Goal: Task Accomplishment & Management: Use online tool/utility

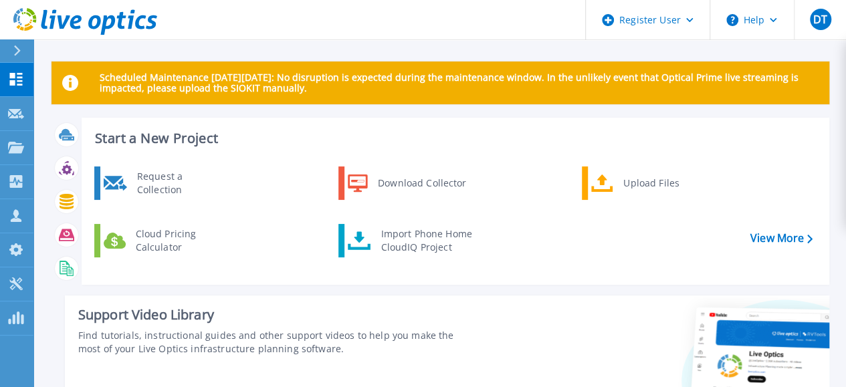
scroll to position [387, 0]
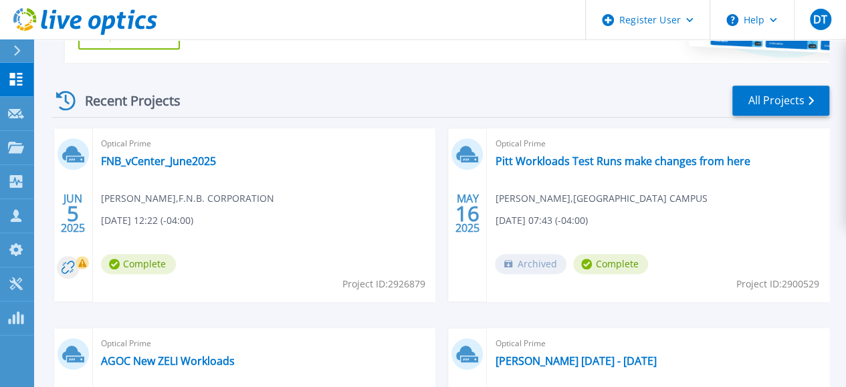
click at [427, 336] on span "Optical Prime" at bounding box center [264, 343] width 326 height 15
click at [235, 354] on link "AGOC New ZELI Workloads" at bounding box center [168, 360] width 134 height 13
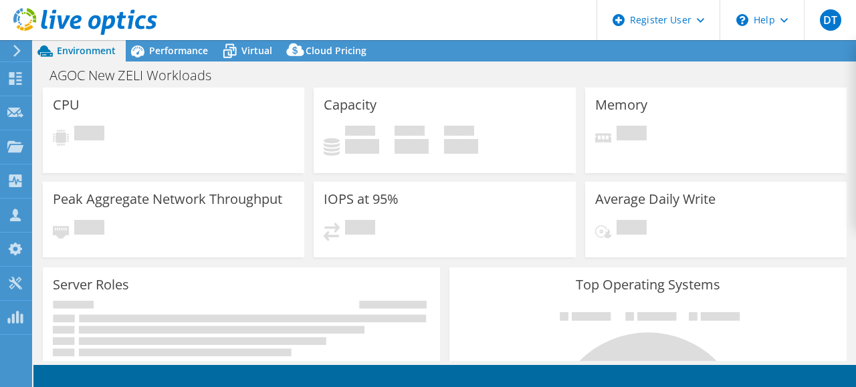
select select "USD"
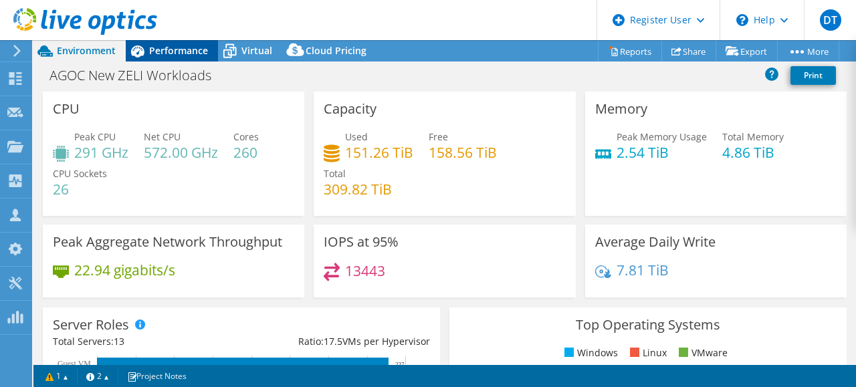
click at [187, 52] on span "Performance" at bounding box center [178, 50] width 59 height 13
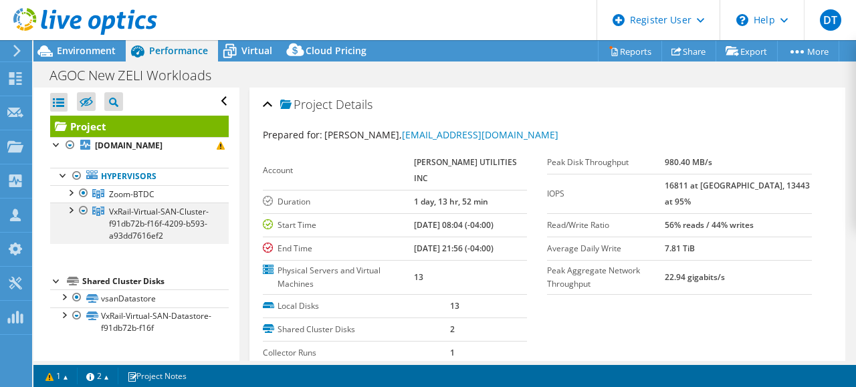
click at [70, 216] on div at bounding box center [70, 209] width 13 height 13
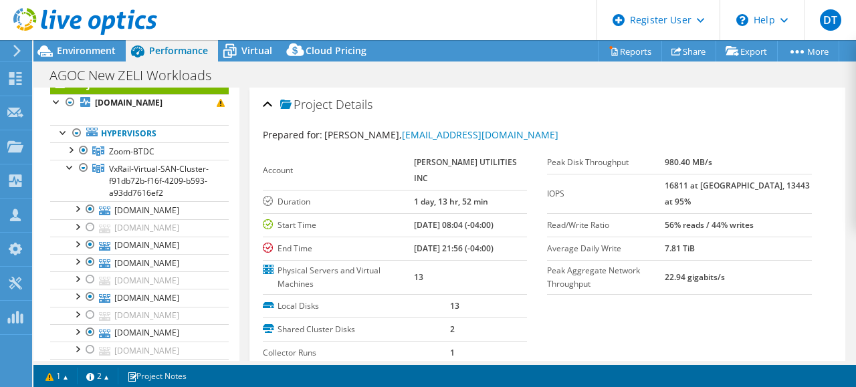
scroll to position [49, 0]
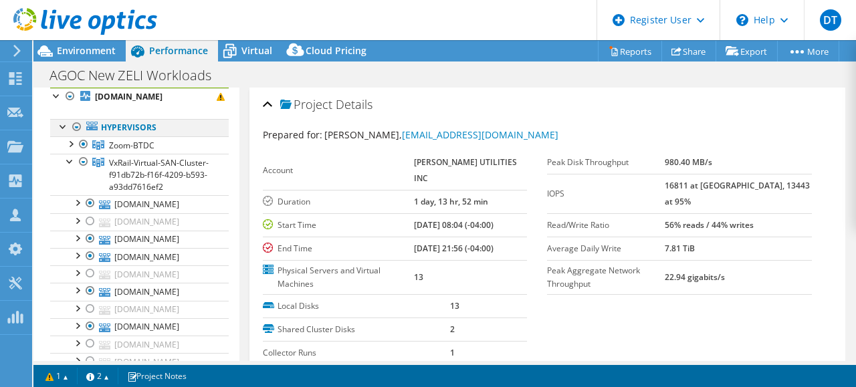
click at [78, 135] on div at bounding box center [76, 127] width 13 height 16
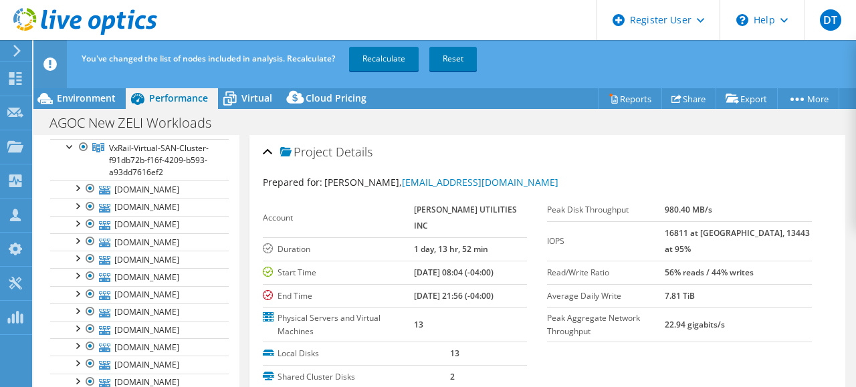
scroll to position [116, 0]
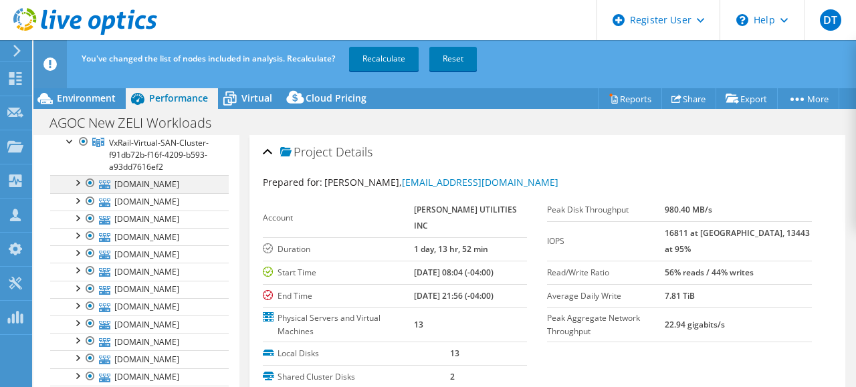
click at [91, 191] on div at bounding box center [90, 183] width 13 height 16
click at [91, 227] on div at bounding box center [90, 219] width 13 height 16
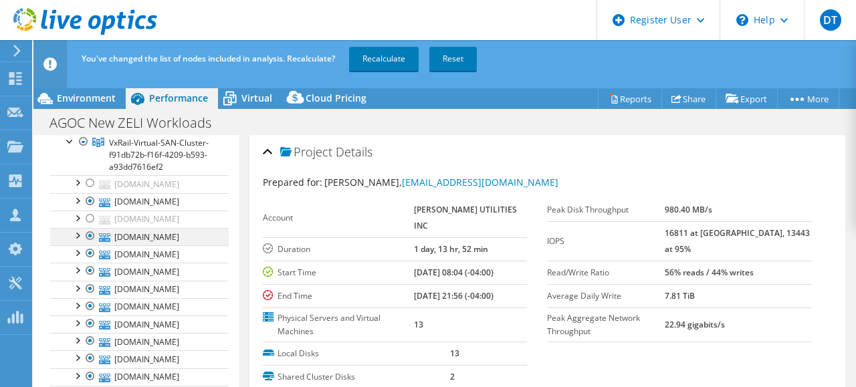
click at [90, 244] on div at bounding box center [90, 236] width 13 height 16
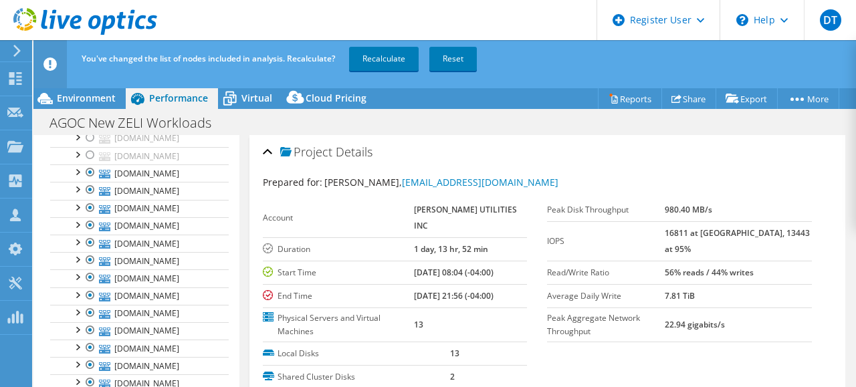
scroll to position [217, 0]
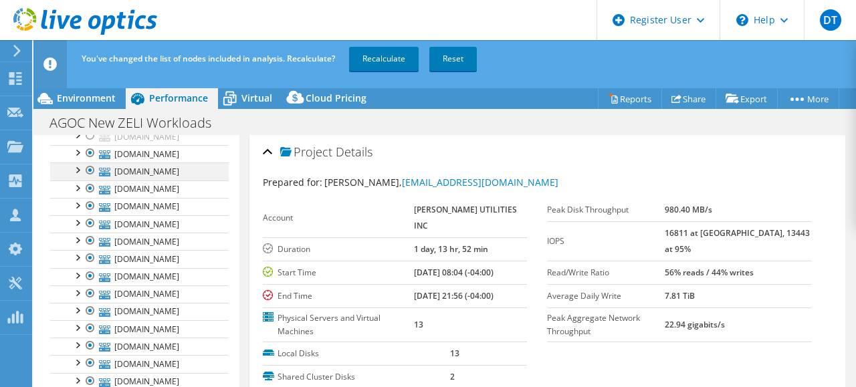
click at [90, 179] on div at bounding box center [90, 170] width 13 height 16
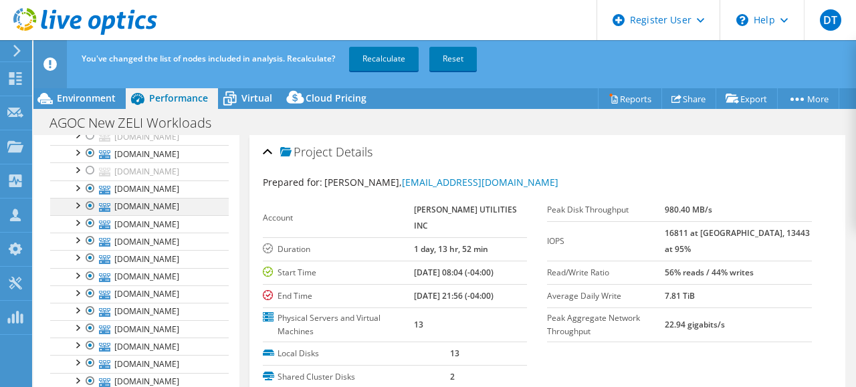
click at [91, 214] on div at bounding box center [90, 206] width 13 height 16
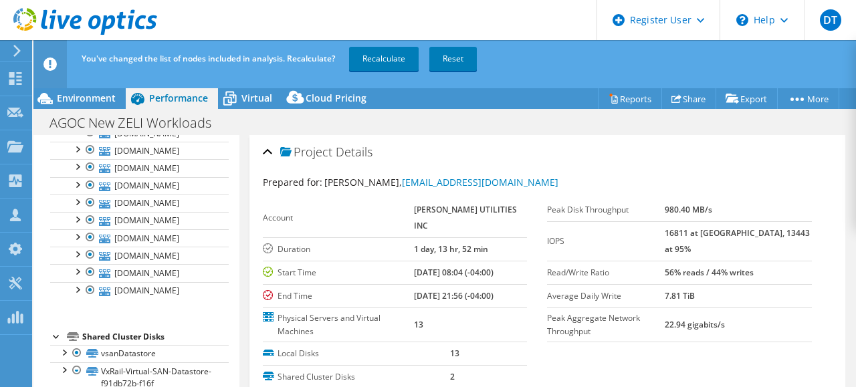
scroll to position [351, 0]
click at [90, 175] on div at bounding box center [90, 167] width 13 height 16
click at [92, 228] on div at bounding box center [90, 220] width 13 height 16
click at [91, 245] on div at bounding box center [90, 237] width 13 height 16
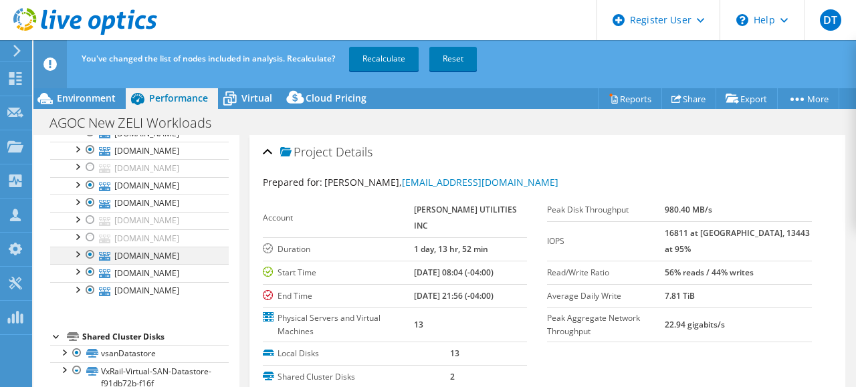
click at [90, 263] on div at bounding box center [90, 255] width 13 height 16
click at [378, 70] on link "Recalculate" at bounding box center [384, 59] width 70 height 24
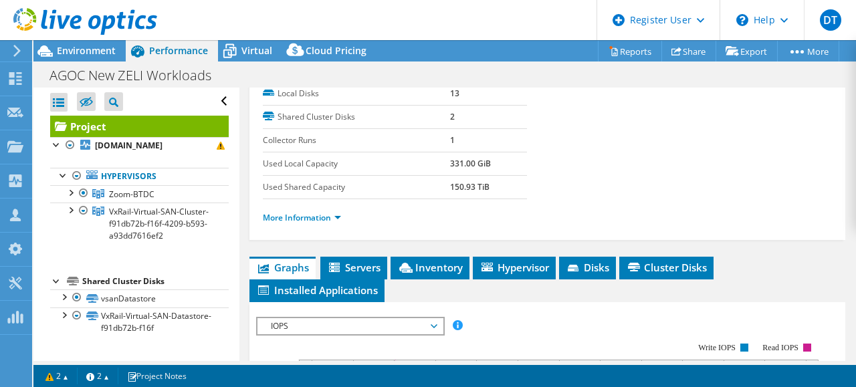
scroll to position [304, 0]
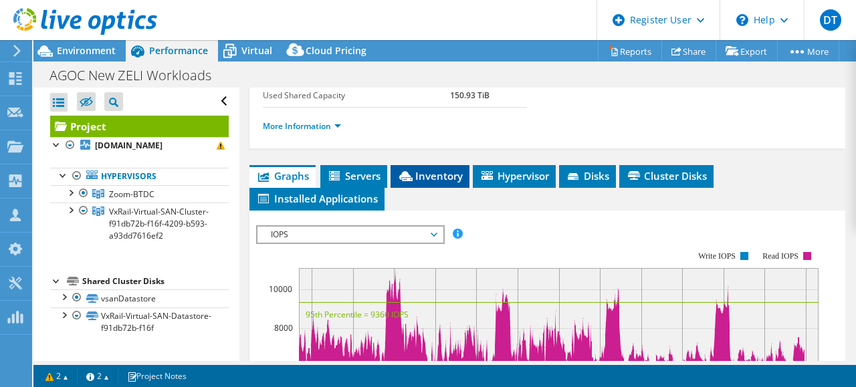
click at [453, 169] on span "Inventory" at bounding box center [430, 175] width 66 height 13
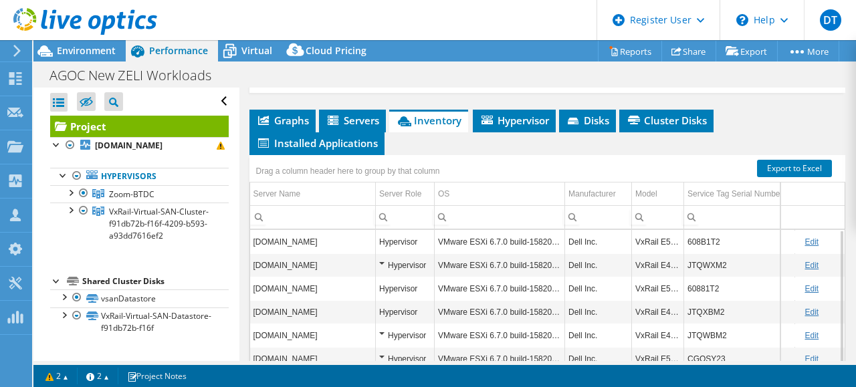
scroll to position [327, 0]
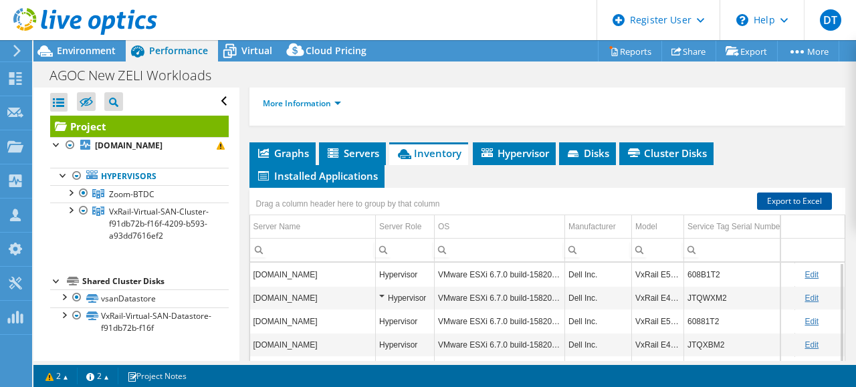
click at [792, 197] on link "Export to Excel" at bounding box center [794, 201] width 75 height 17
click at [108, 47] on span "Environment" at bounding box center [86, 50] width 59 height 13
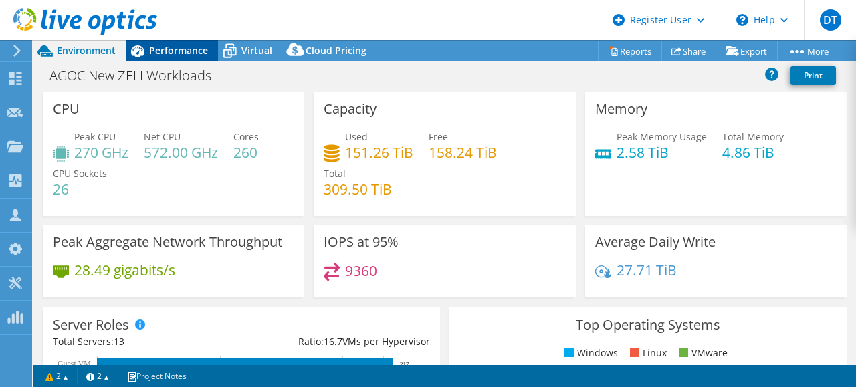
click at [151, 51] on span "Performance" at bounding box center [178, 50] width 59 height 13
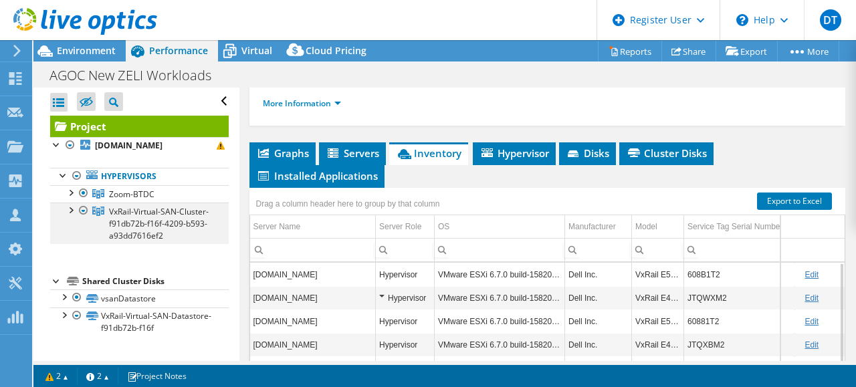
click at [71, 208] on div at bounding box center [70, 209] width 13 height 13
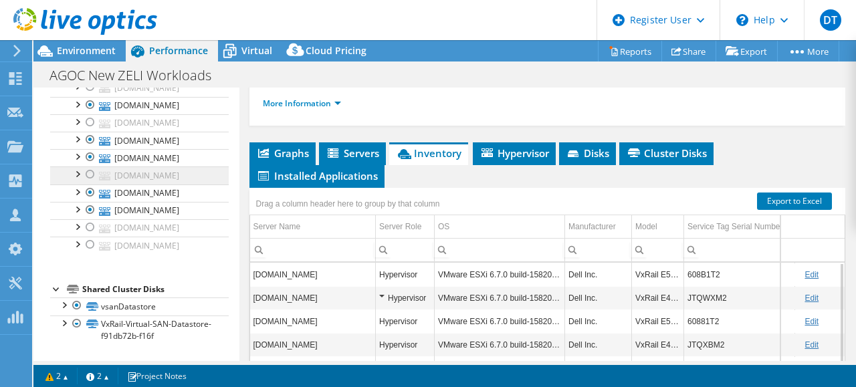
scroll to position [357, 0]
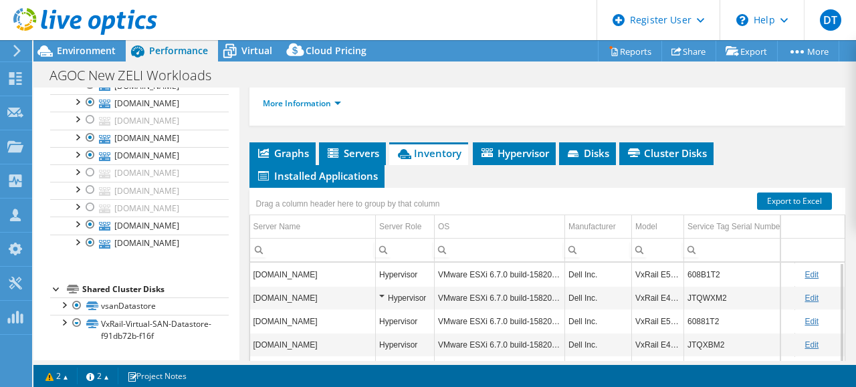
drag, startPoint x: 228, startPoint y: 243, endPoint x: 240, endPoint y: 150, distance: 93.1
click at [240, 150] on div "Open All Close All Hide Excluded Nodes Project Tree Filter" at bounding box center [444, 225] width 823 height 274
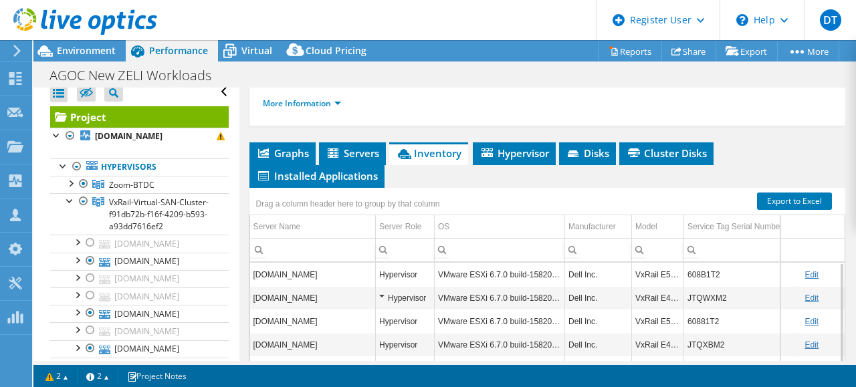
scroll to position [0, 0]
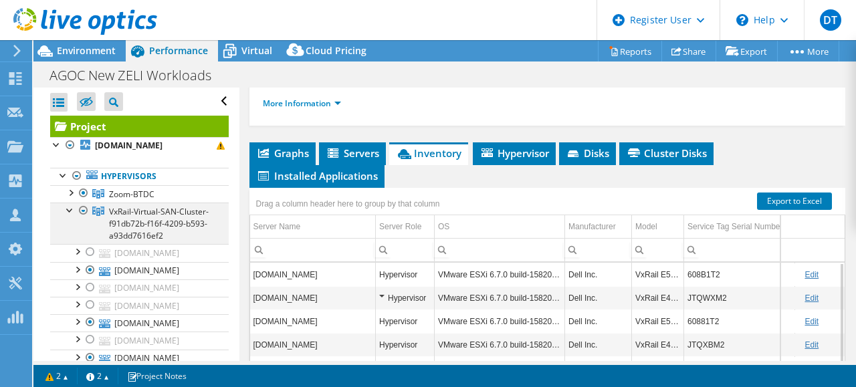
click at [86, 219] on div at bounding box center [83, 211] width 13 height 16
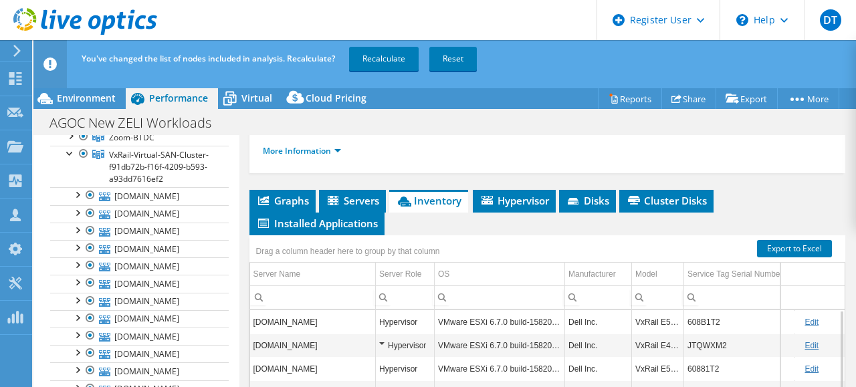
scroll to position [107, 0]
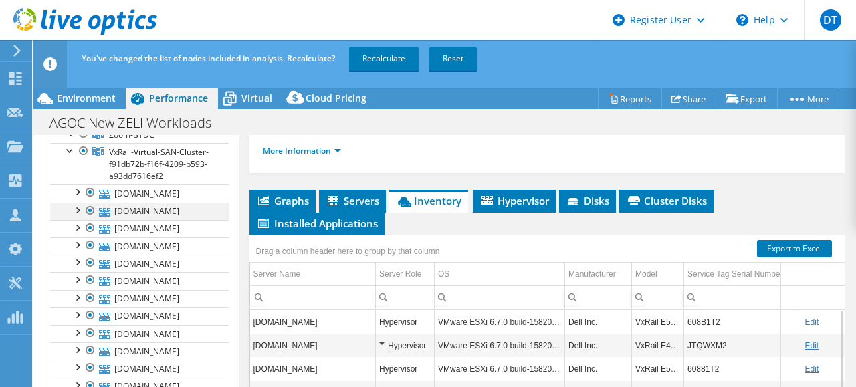
click at [90, 219] on div at bounding box center [90, 211] width 13 height 16
click at [88, 271] on div at bounding box center [90, 263] width 13 height 16
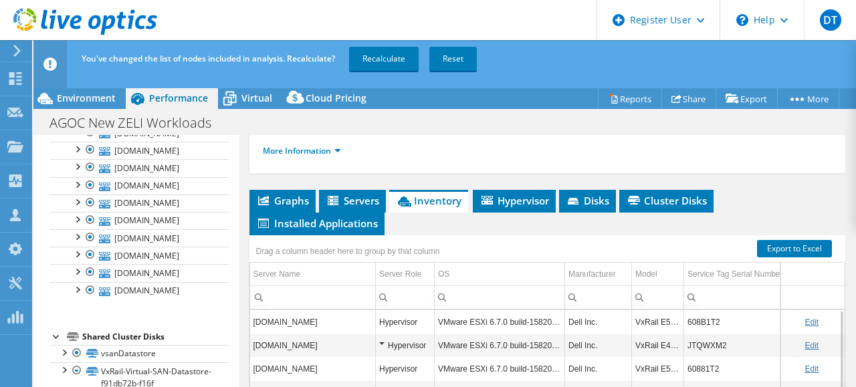
scroll to position [322, 0]
click at [90, 140] on div at bounding box center [90, 132] width 13 height 16
click at [87, 158] on div at bounding box center [90, 150] width 13 height 16
click at [91, 193] on div at bounding box center [90, 185] width 13 height 16
click at [92, 211] on div at bounding box center [90, 203] width 13 height 16
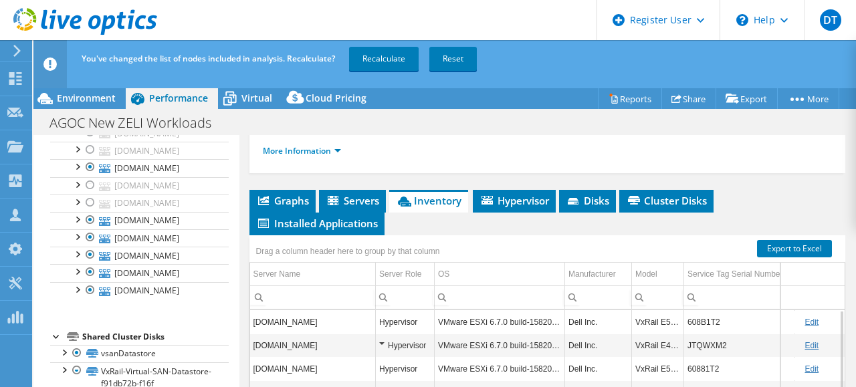
scroll to position [504, 0]
click at [94, 298] on div at bounding box center [90, 290] width 13 height 16
click at [92, 280] on div at bounding box center [90, 272] width 13 height 16
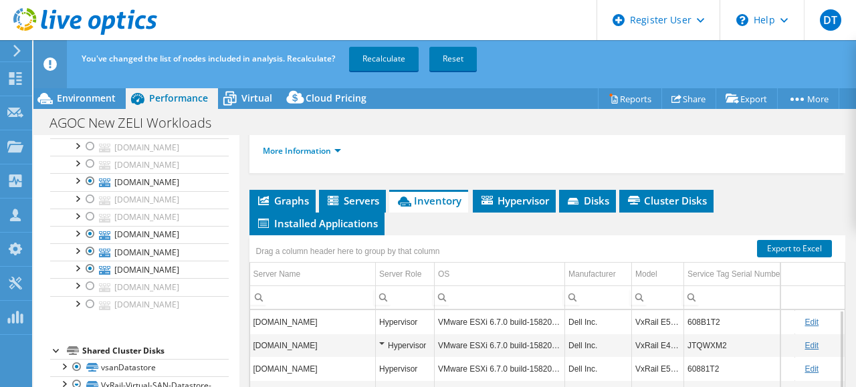
click at [88, 120] on div at bounding box center [90, 112] width 13 height 16
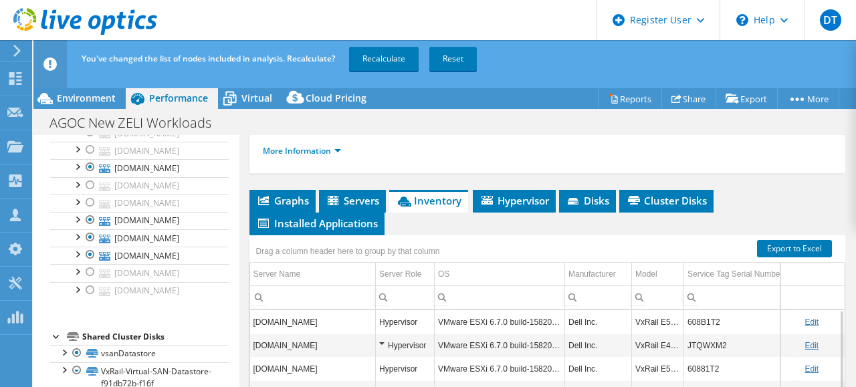
scroll to position [524, 0]
click at [392, 48] on link "Recalculate" at bounding box center [384, 59] width 70 height 24
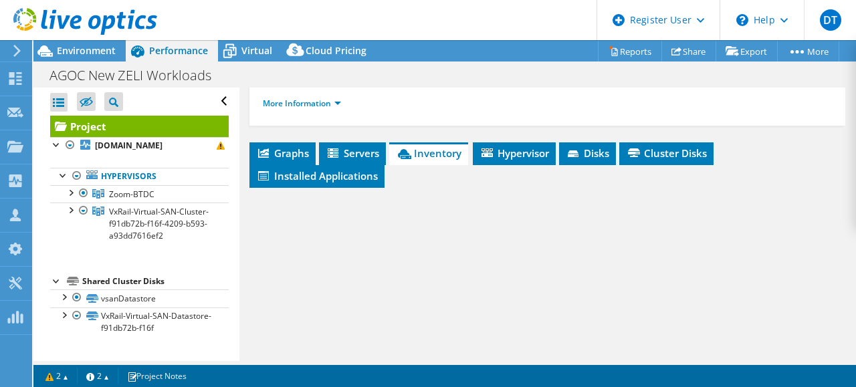
scroll to position [15, 0]
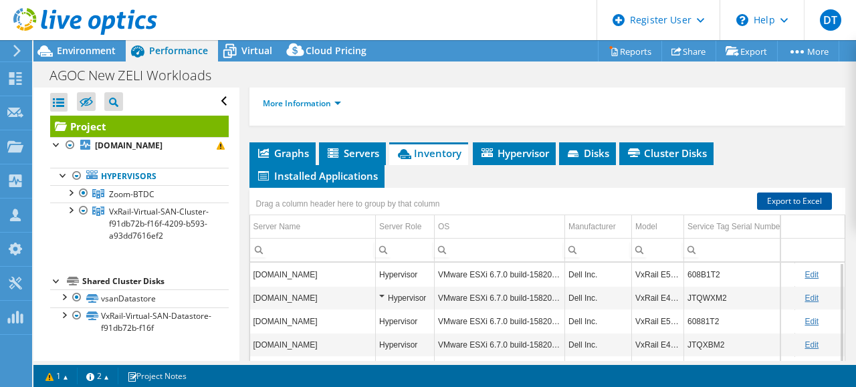
click at [774, 205] on link "Export to Excel" at bounding box center [794, 201] width 75 height 17
click at [794, 193] on link "Export to Excel" at bounding box center [794, 201] width 75 height 17
click at [786, 193] on link "Export to Excel" at bounding box center [794, 201] width 75 height 17
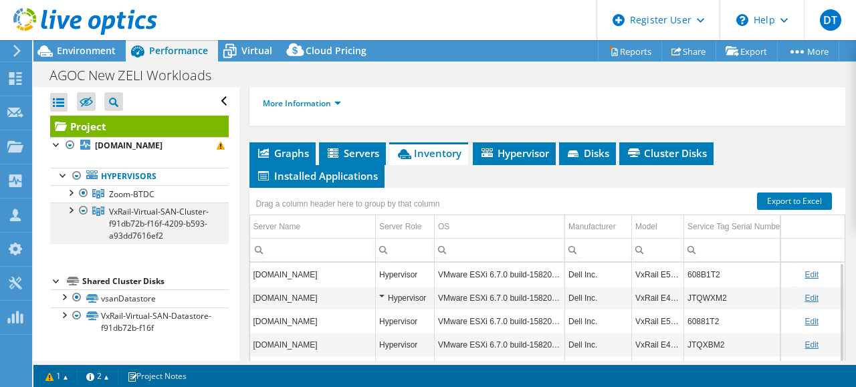
click at [77, 205] on div at bounding box center [83, 211] width 13 height 16
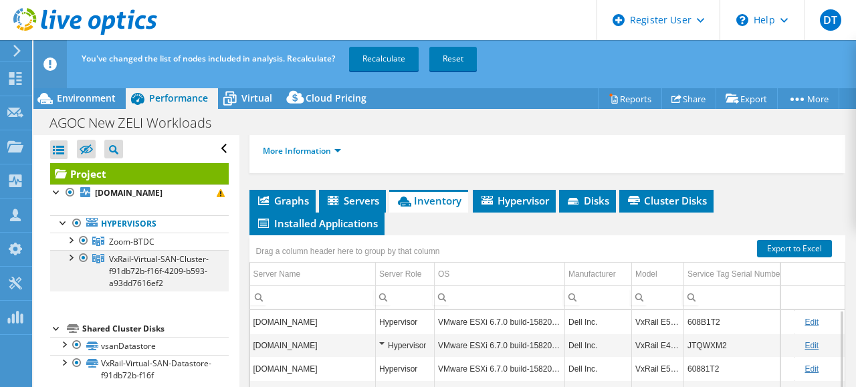
click at [87, 250] on div at bounding box center [83, 258] width 13 height 16
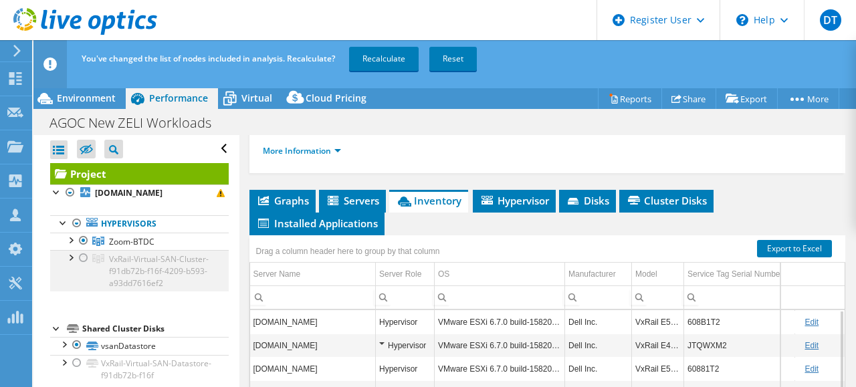
click at [73, 257] on div at bounding box center [70, 256] width 13 height 13
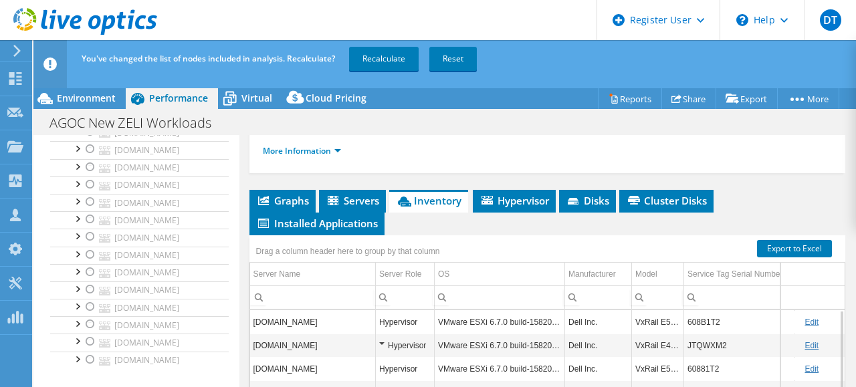
scroll to position [159, 0]
drag, startPoint x: 226, startPoint y: 215, endPoint x: 227, endPoint y: 207, distance: 8.8
click at [227, 207] on div "Open All Close All Hide Excluded Nodes Project Tree Filter" at bounding box center [135, 266] width 205 height 581
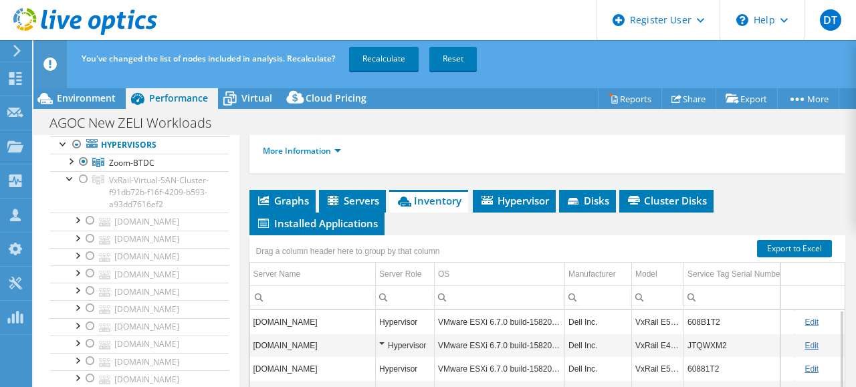
scroll to position [72, 0]
click at [88, 235] on div at bounding box center [90, 227] width 13 height 16
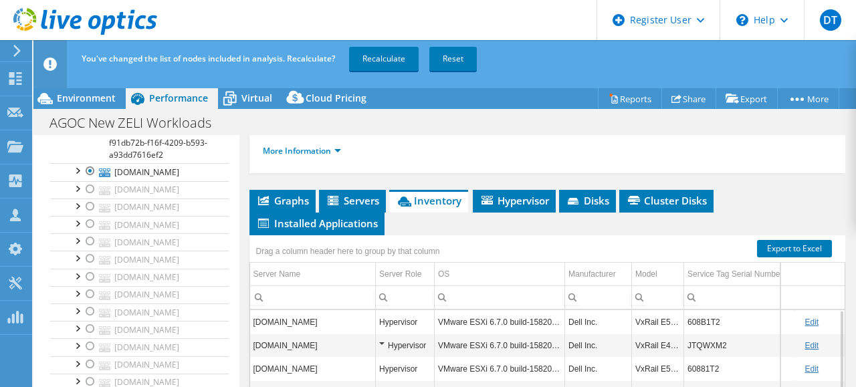
scroll to position [133, 0]
click at [94, 210] on div at bounding box center [90, 202] width 13 height 16
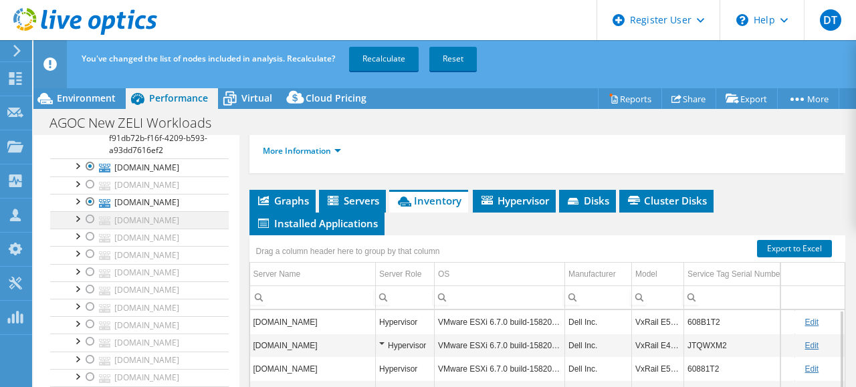
click at [90, 227] on div at bounding box center [90, 219] width 13 height 16
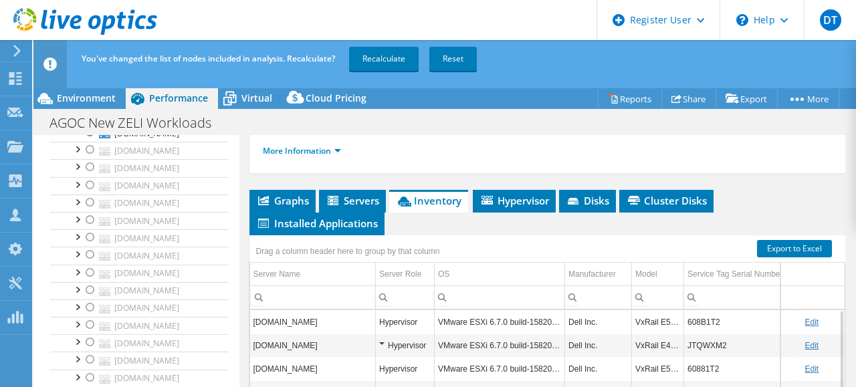
scroll to position [229, 0]
click at [88, 167] on div at bounding box center [90, 158] width 13 height 16
click at [90, 202] on div at bounding box center [90, 194] width 13 height 16
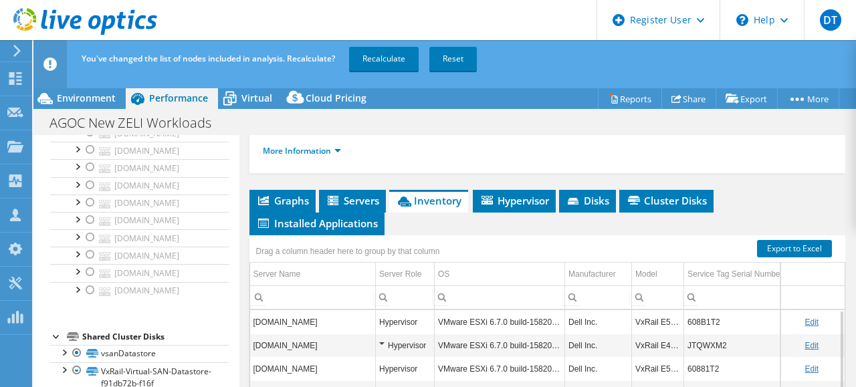
scroll to position [354, 0]
click at [88, 175] on div at bounding box center [90, 167] width 13 height 16
click at [94, 228] on div at bounding box center [90, 220] width 13 height 16
click at [87, 245] on div at bounding box center [90, 237] width 13 height 16
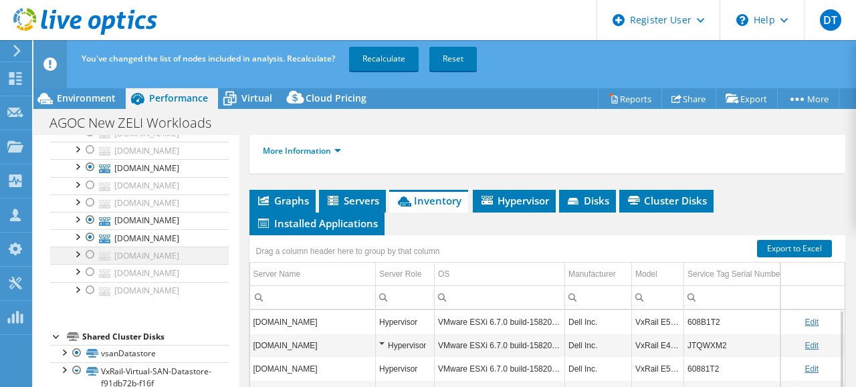
click at [88, 263] on div at bounding box center [90, 255] width 13 height 16
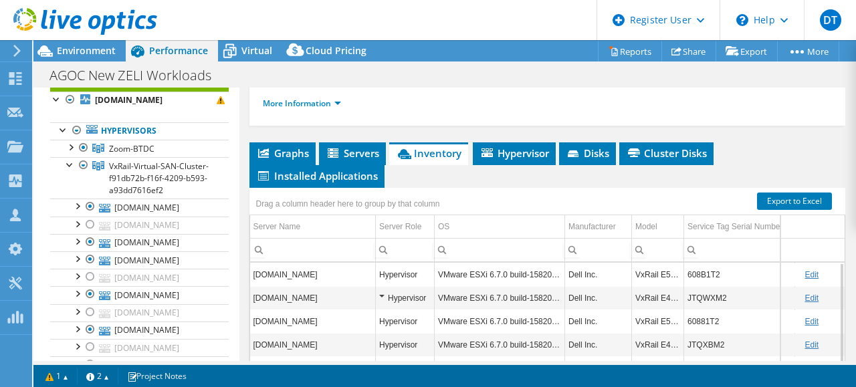
scroll to position [35, 0]
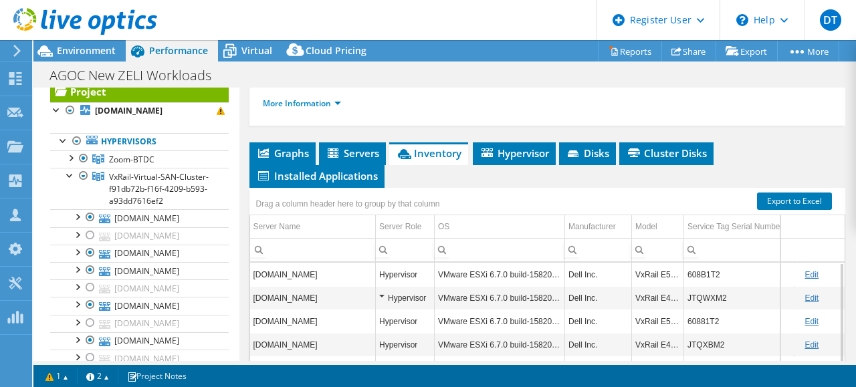
click at [740, 122] on div "Project Details Prepared for: [PERSON_NAME], [EMAIL_ADDRESS][DOMAIN_NAME] Accou…" at bounding box center [547, 131] width 617 height 740
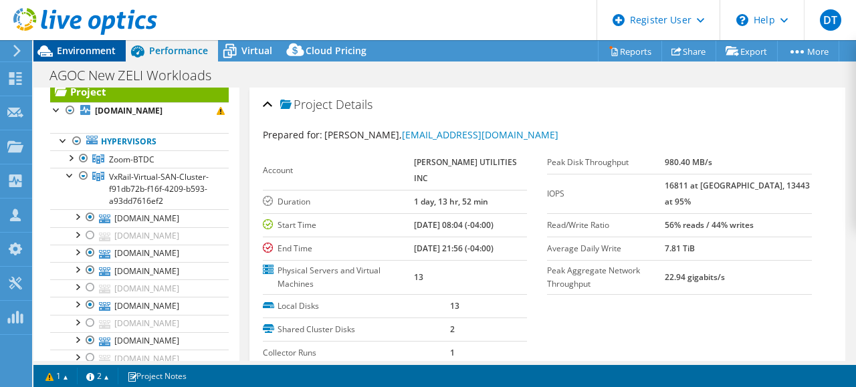
click at [106, 45] on span "Environment" at bounding box center [86, 50] width 59 height 13
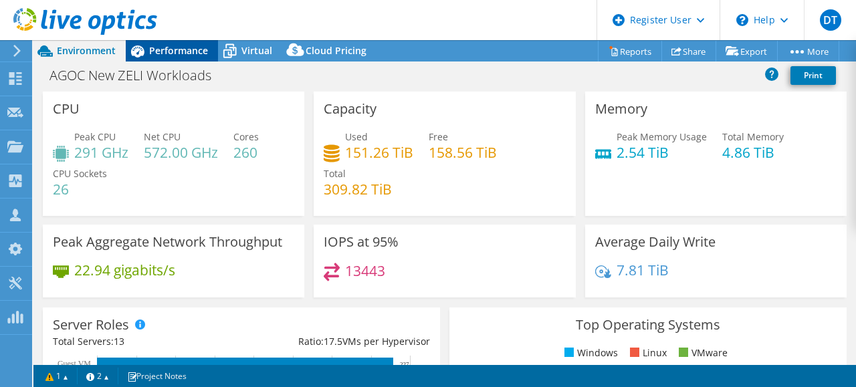
click at [167, 51] on span "Performance" at bounding box center [178, 50] width 59 height 13
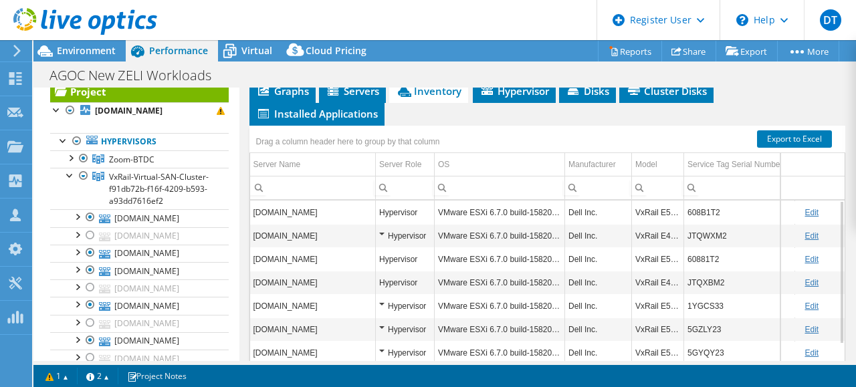
scroll to position [403, 0]
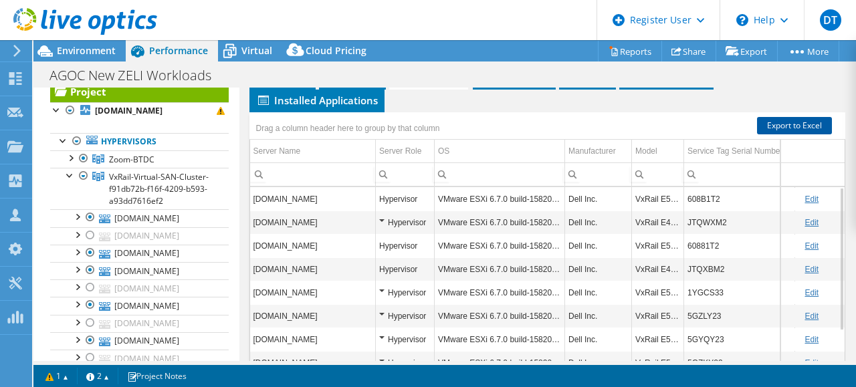
click at [776, 120] on link "Export to Excel" at bounding box center [794, 125] width 75 height 17
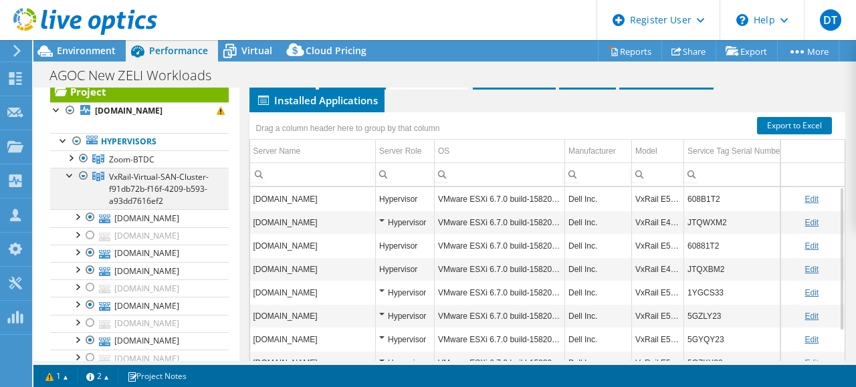
click at [83, 184] on div at bounding box center [83, 176] width 13 height 16
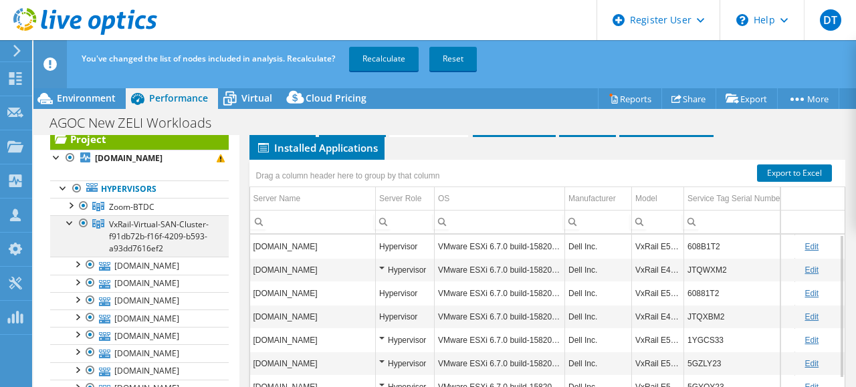
click at [84, 231] on div at bounding box center [83, 223] width 13 height 16
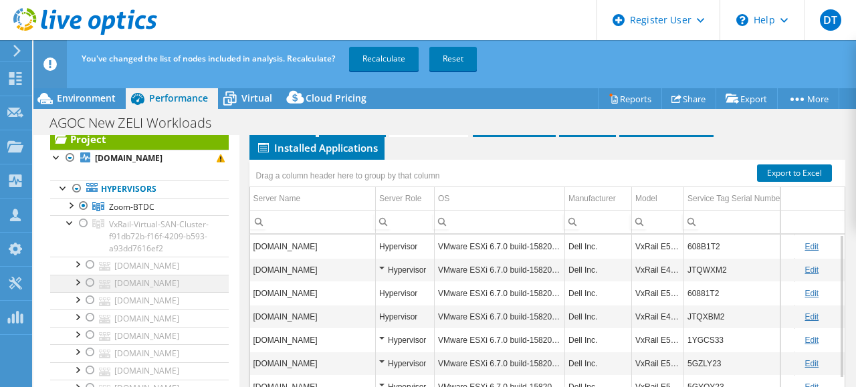
click at [90, 291] on div at bounding box center [90, 283] width 13 height 16
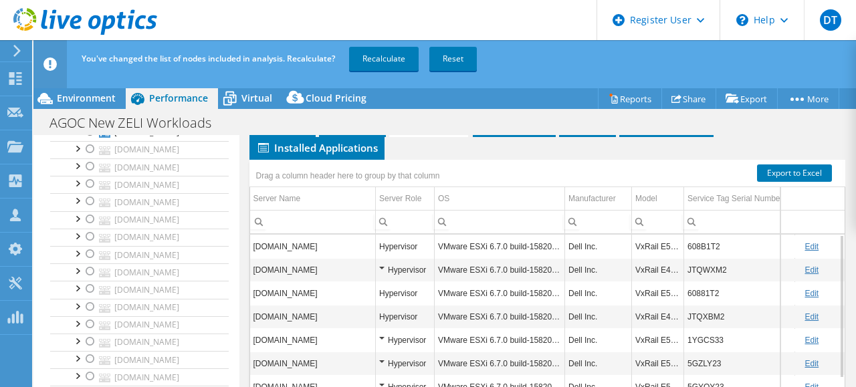
scroll to position [183, 0]
click at [91, 195] on div at bounding box center [90, 187] width 13 height 16
click at [90, 230] on div at bounding box center [90, 222] width 13 height 16
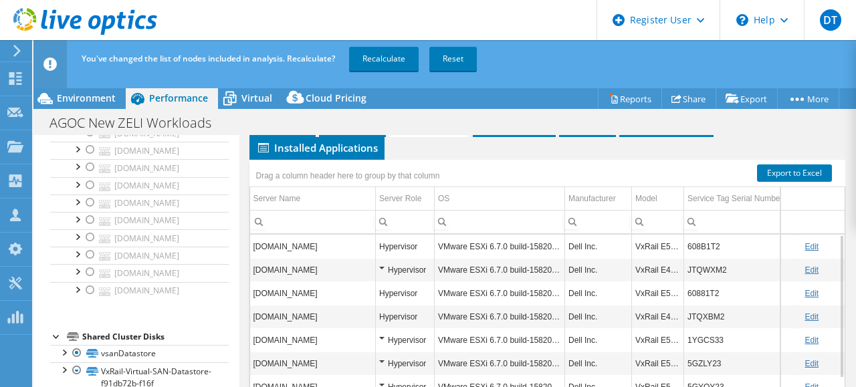
scroll to position [318, 0]
click at [88, 140] on div at bounding box center [90, 132] width 13 height 16
click at [90, 158] on div at bounding box center [90, 150] width 13 height 16
click at [92, 193] on div at bounding box center [90, 185] width 13 height 16
click at [91, 211] on div at bounding box center [90, 203] width 13 height 16
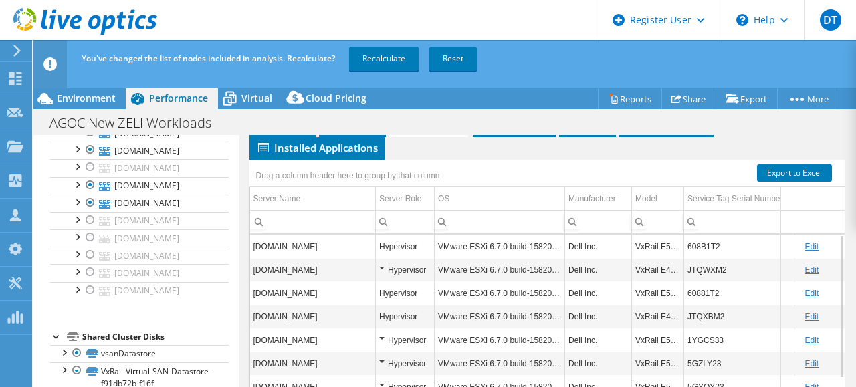
scroll to position [465, 0]
click at [90, 280] on div at bounding box center [90, 272] width 13 height 16
click at [91, 298] on div at bounding box center [90, 290] width 13 height 16
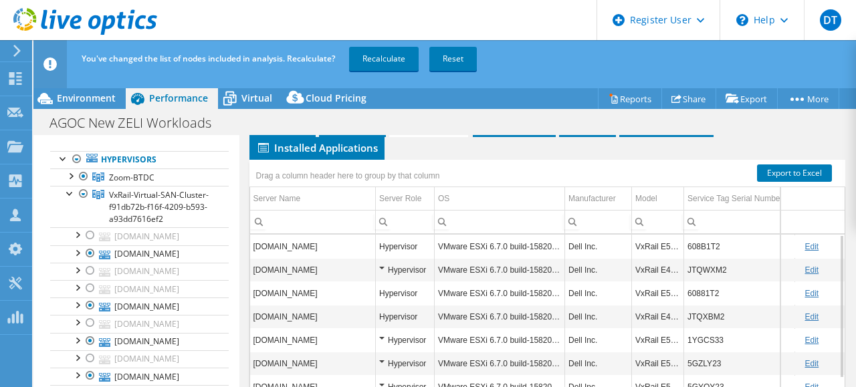
scroll to position [63, 0]
click at [387, 58] on link "Recalculate" at bounding box center [384, 59] width 70 height 24
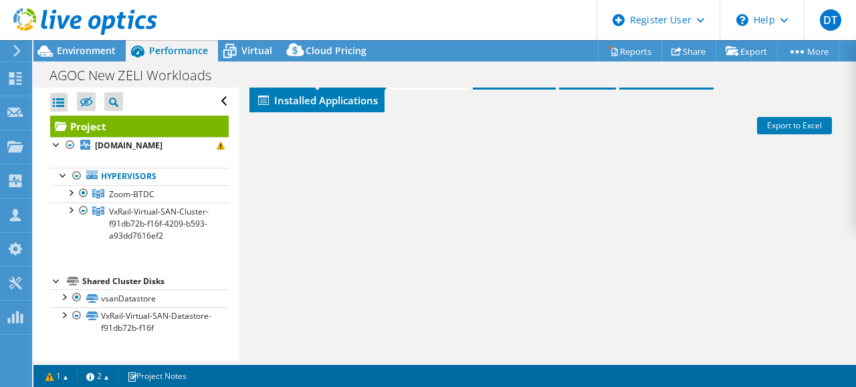
scroll to position [15, 0]
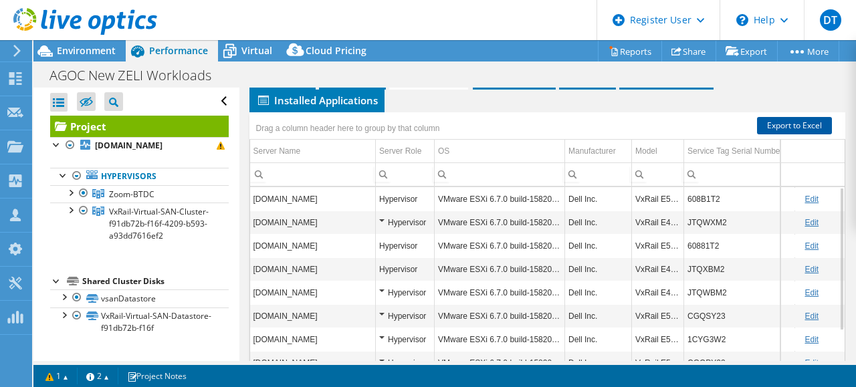
click at [774, 126] on link "Export to Excel" at bounding box center [794, 125] width 75 height 17
